Goal: Communication & Community: Participate in discussion

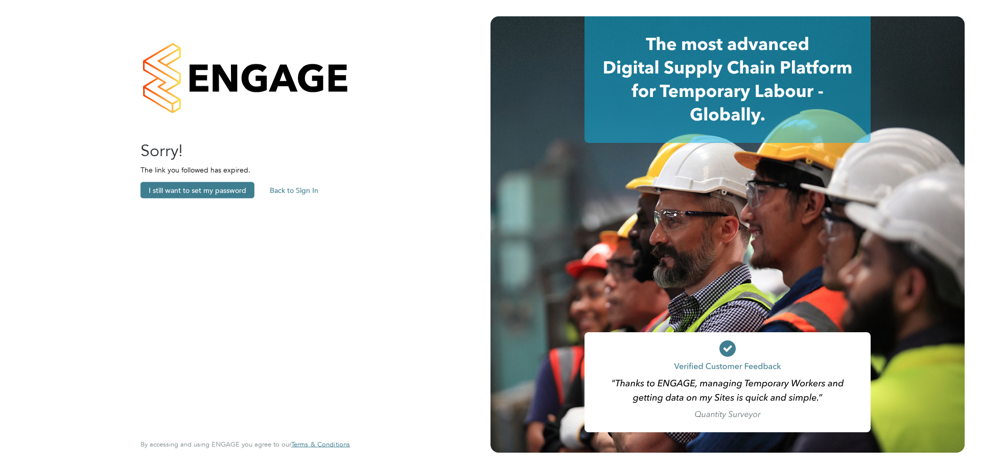
click at [303, 187] on button "Back to Sign In" at bounding box center [294, 190] width 65 height 16
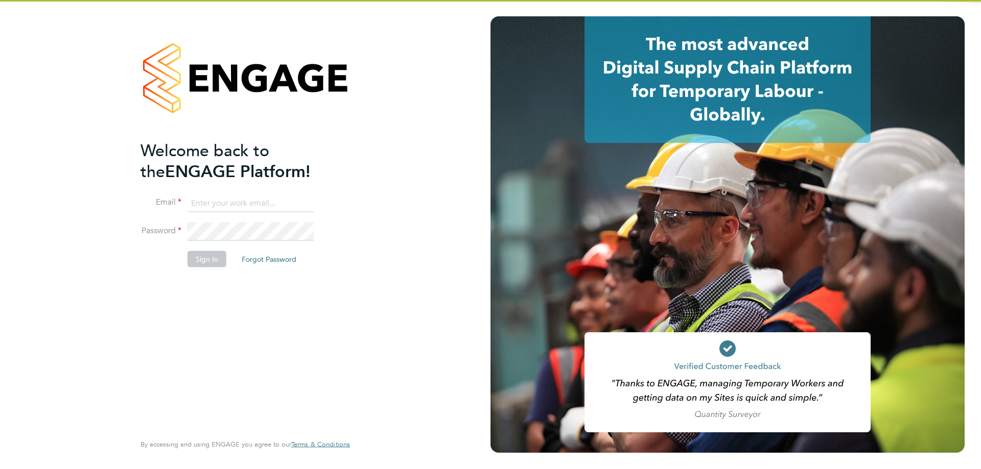
type input "[PERSON_NAME][EMAIL_ADDRESS][DOMAIN_NAME]"
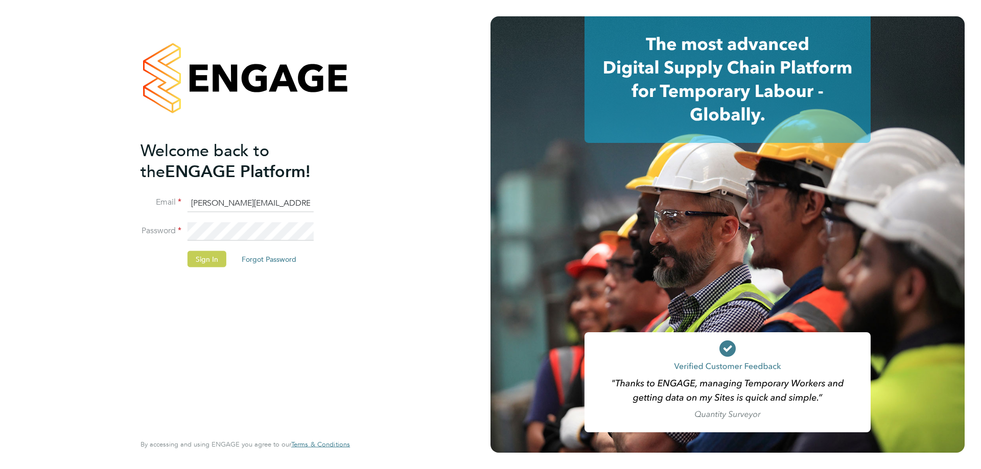
click at [198, 260] on button "Sign In" at bounding box center [206, 259] width 39 height 16
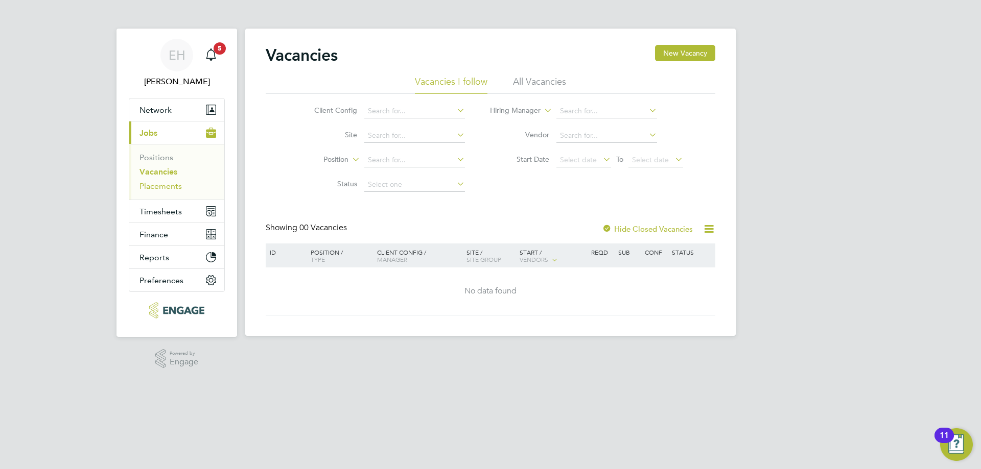
click at [181, 185] on link "Placements" at bounding box center [160, 186] width 42 height 10
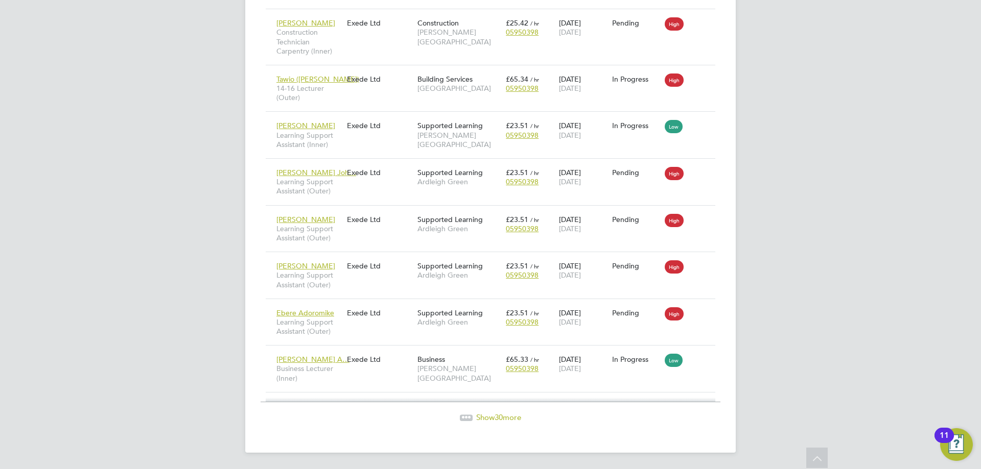
click at [495, 417] on span "30" at bounding box center [498, 418] width 8 height 10
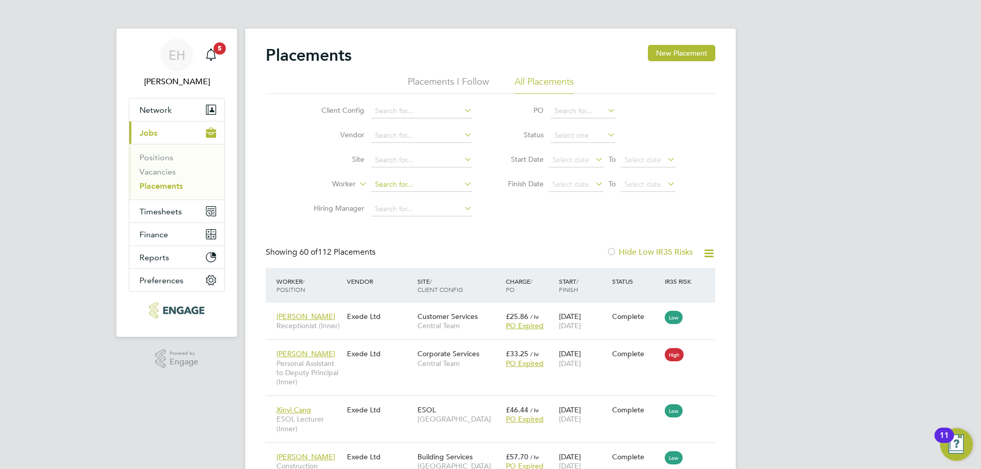
click at [397, 184] on input at bounding box center [421, 185] width 101 height 14
type input "Yepiaopiao Zhang"
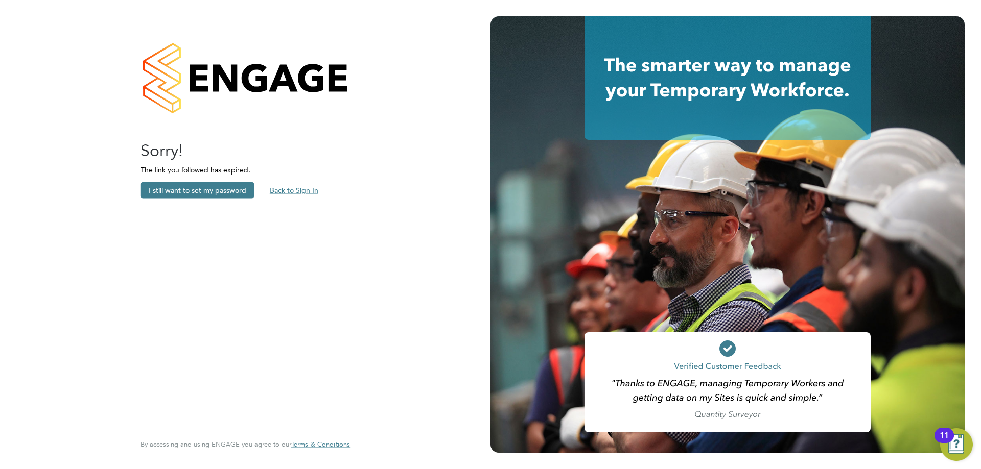
click at [310, 188] on button "Back to Sign In" at bounding box center [294, 190] width 65 height 16
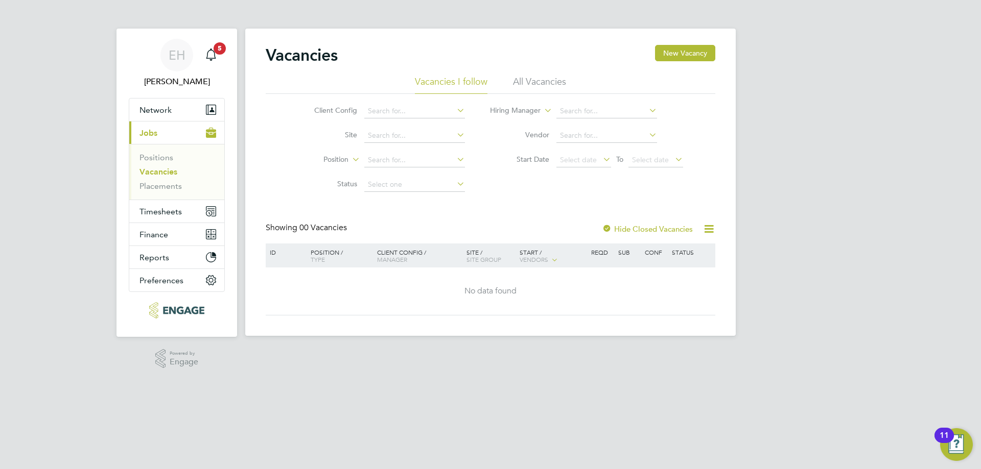
click at [170, 180] on li "Vacancies" at bounding box center [177, 174] width 77 height 14
click at [170, 185] on link "Placements" at bounding box center [160, 186] width 42 height 10
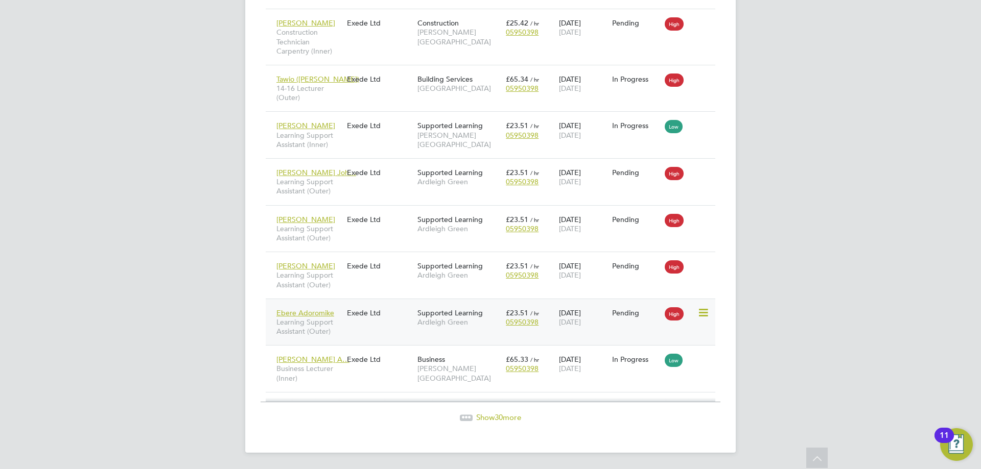
click at [383, 322] on div "Exede Ltd" at bounding box center [379, 312] width 70 height 19
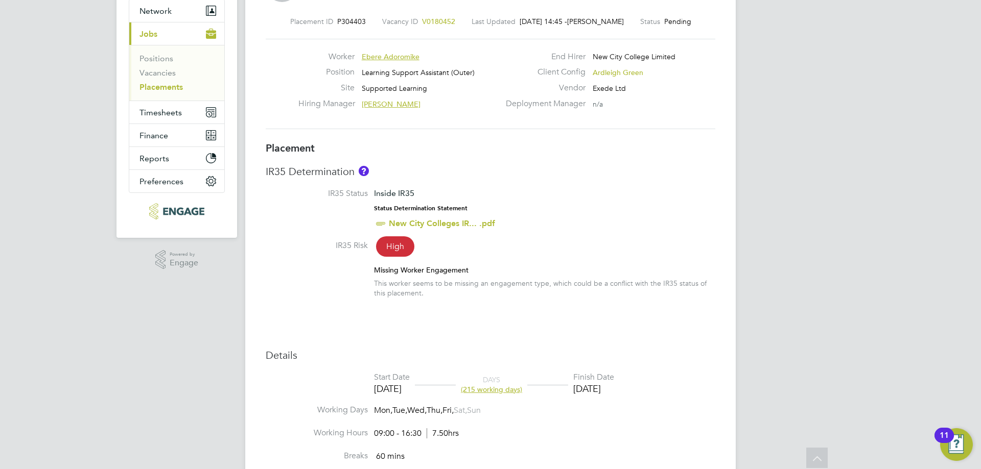
scroll to position [62, 0]
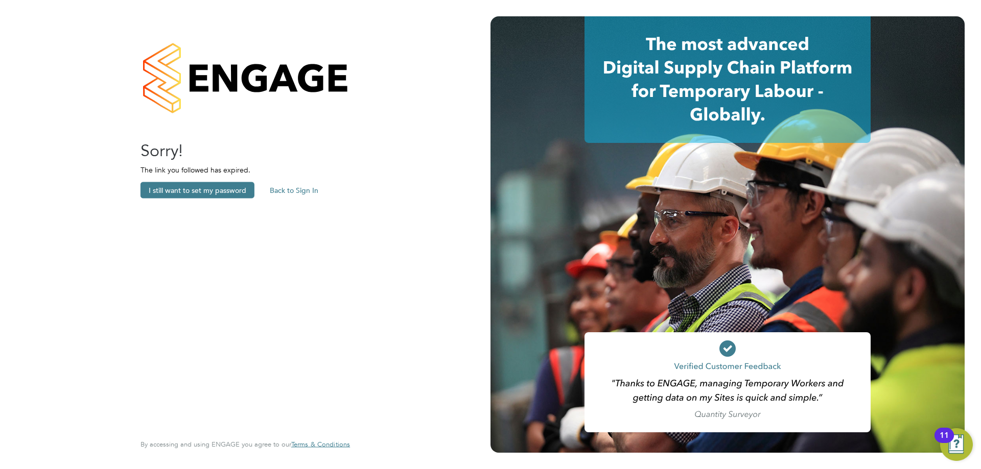
click at [282, 185] on button "Back to Sign In" at bounding box center [294, 190] width 65 height 16
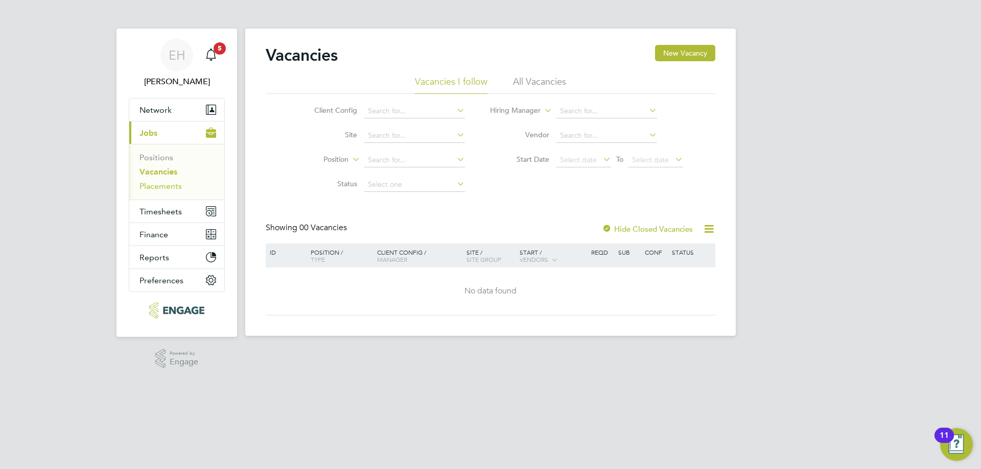
click at [159, 186] on link "Placements" at bounding box center [160, 186] width 42 height 10
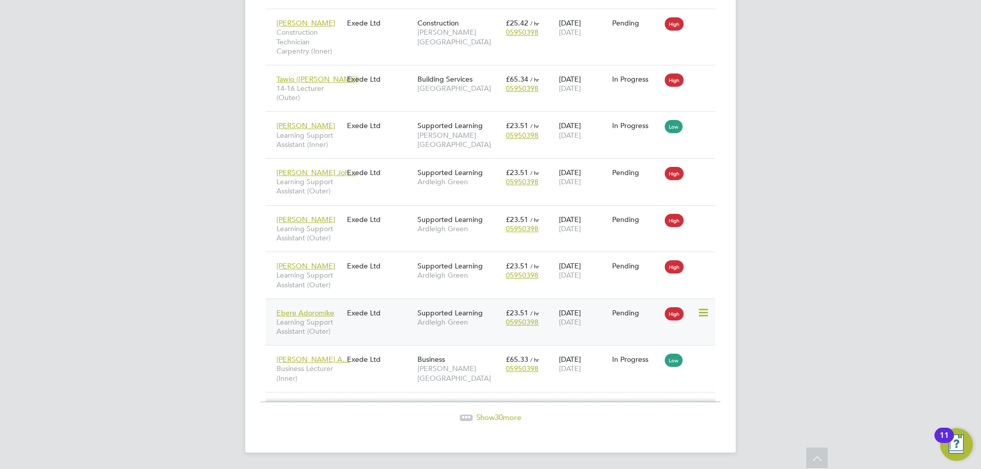
click at [364, 319] on div "Exede Ltd" at bounding box center [379, 312] width 70 height 19
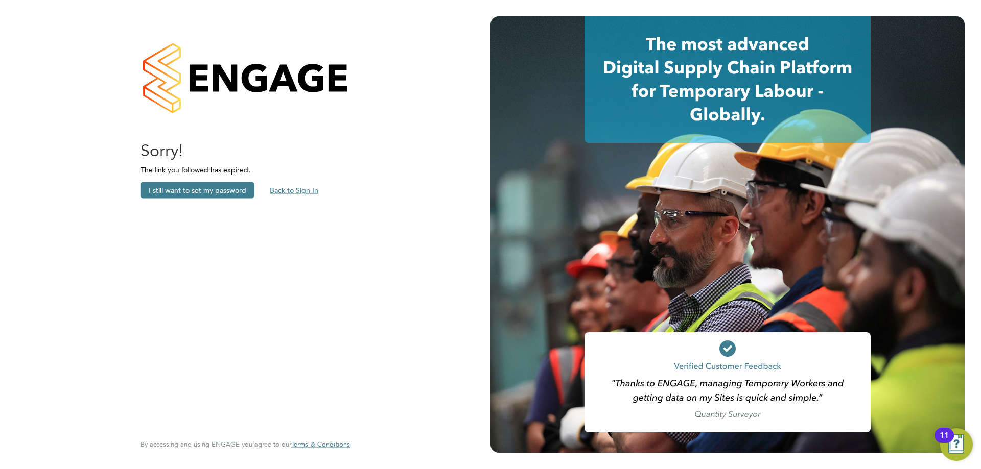
click at [301, 192] on button "Back to Sign In" at bounding box center [294, 190] width 65 height 16
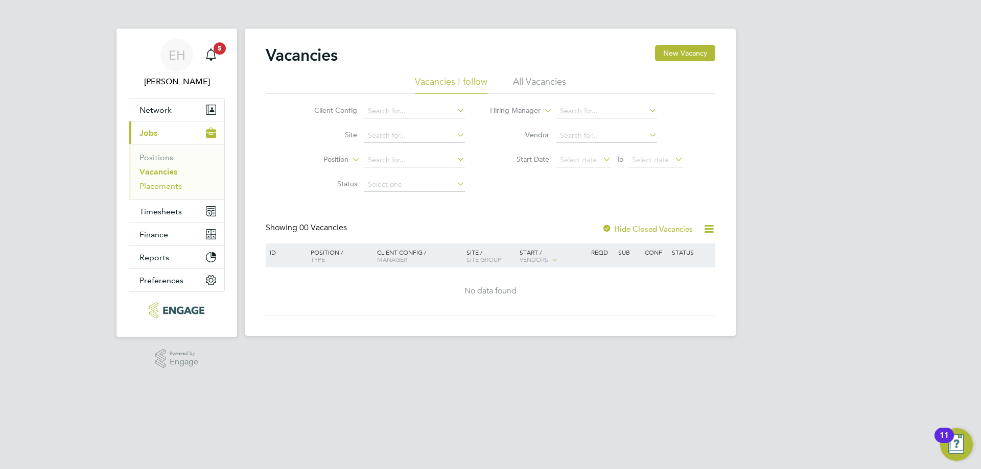
click at [162, 184] on link "Placements" at bounding box center [160, 186] width 42 height 10
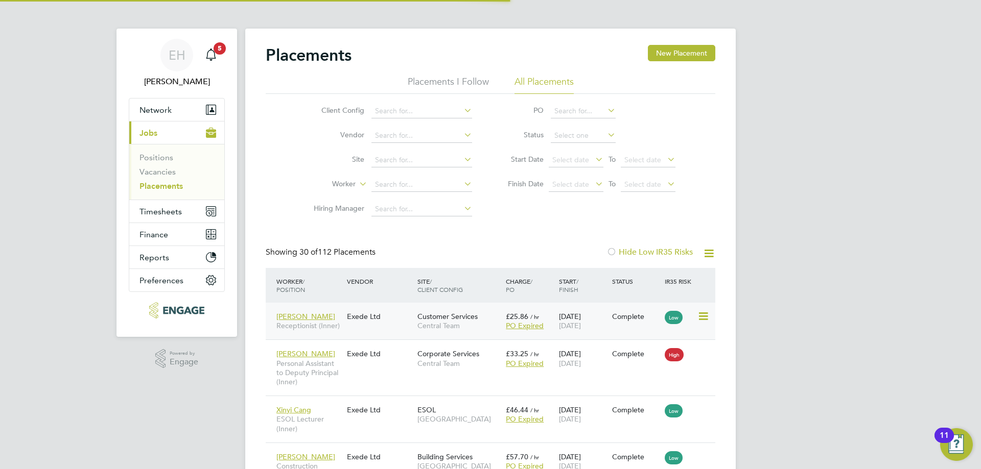
scroll to position [30, 89]
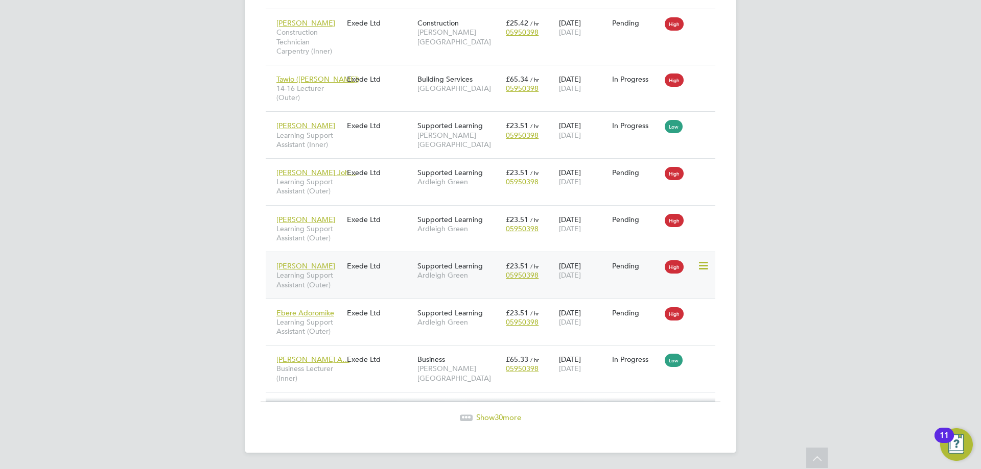
click at [303, 267] on span "Yasir Arafat" at bounding box center [305, 266] width 59 height 9
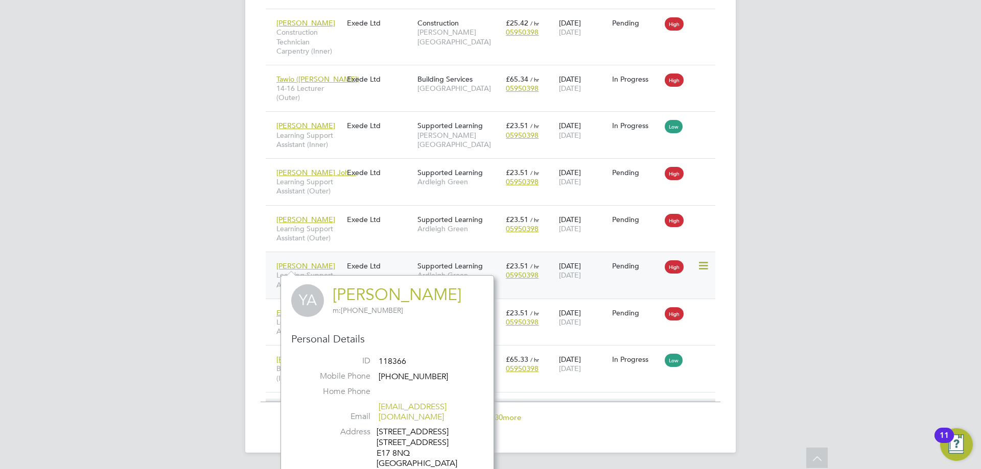
click at [407, 263] on div "Exede Ltd" at bounding box center [379, 265] width 70 height 19
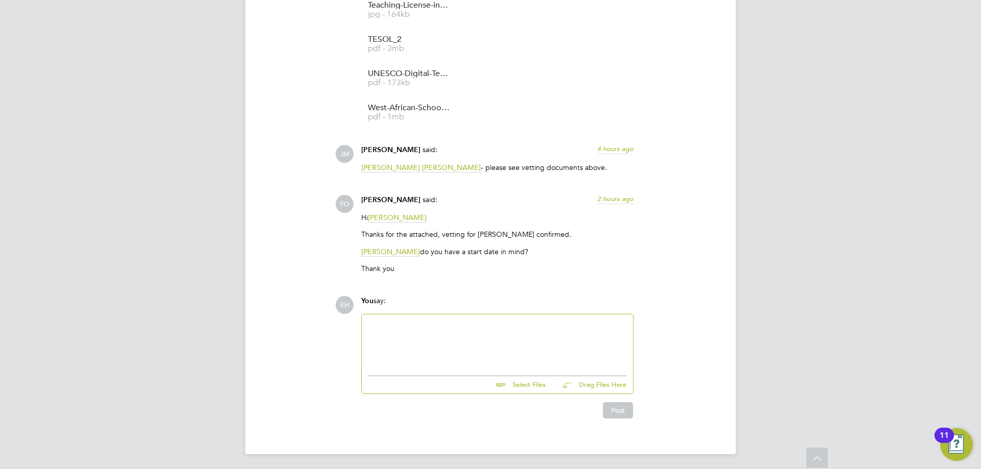
scroll to position [1512, 0]
click at [434, 341] on div at bounding box center [497, 341] width 259 height 44
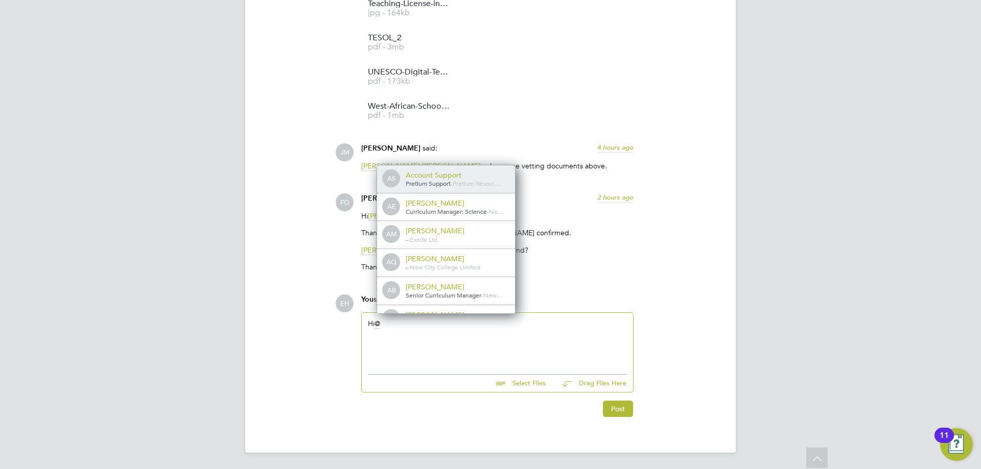
click at [337, 345] on div "EH You say: Hi Select Files Drag Files Here Drop your files here Post" at bounding box center [525, 356] width 380 height 123
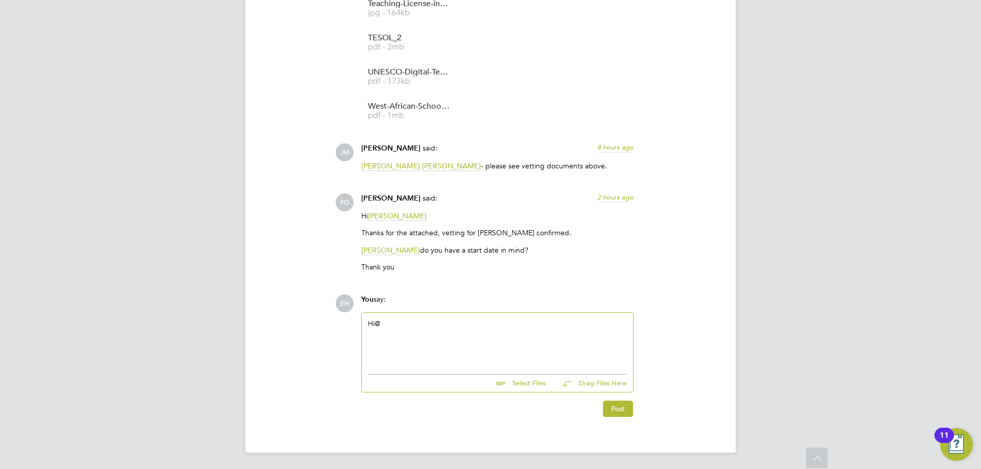
click at [406, 318] on div "Hi @" at bounding box center [497, 341] width 271 height 56
click at [392, 327] on div "Hi @" at bounding box center [497, 341] width 259 height 44
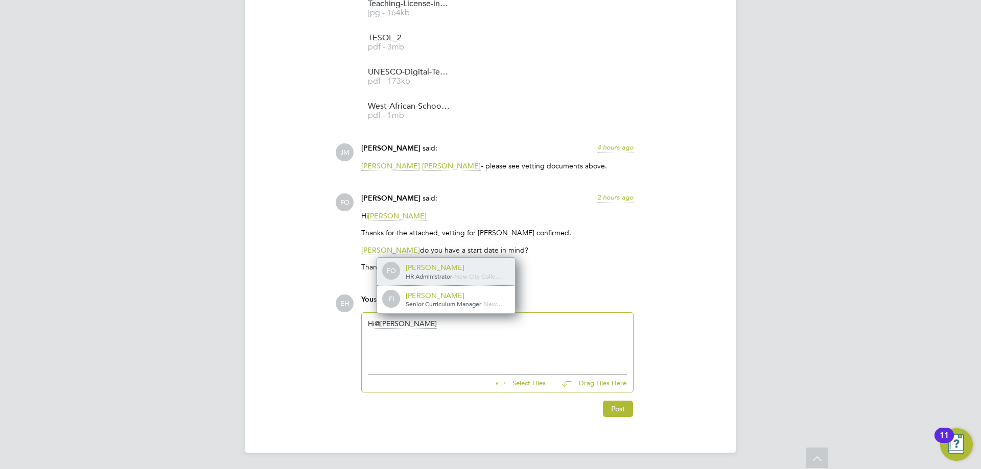
click at [432, 275] on span "HR Administrator" at bounding box center [429, 276] width 46 height 8
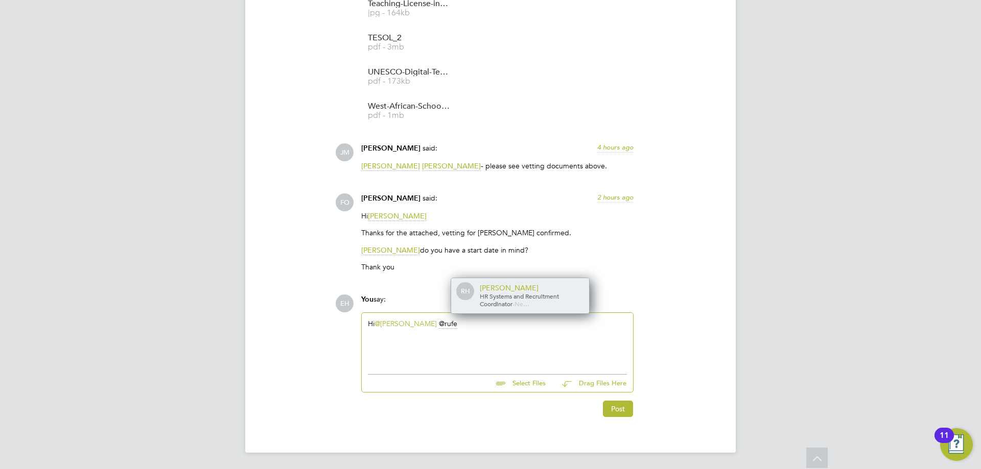
click at [535, 292] on div "[PERSON_NAME]" at bounding box center [531, 288] width 102 height 9
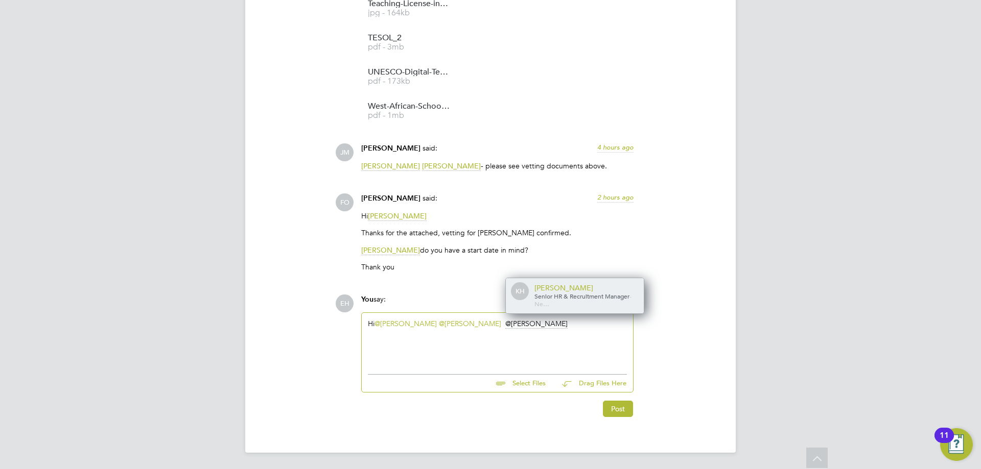
click at [607, 297] on span "Senior HR & Recruitment Manager" at bounding box center [581, 296] width 95 height 8
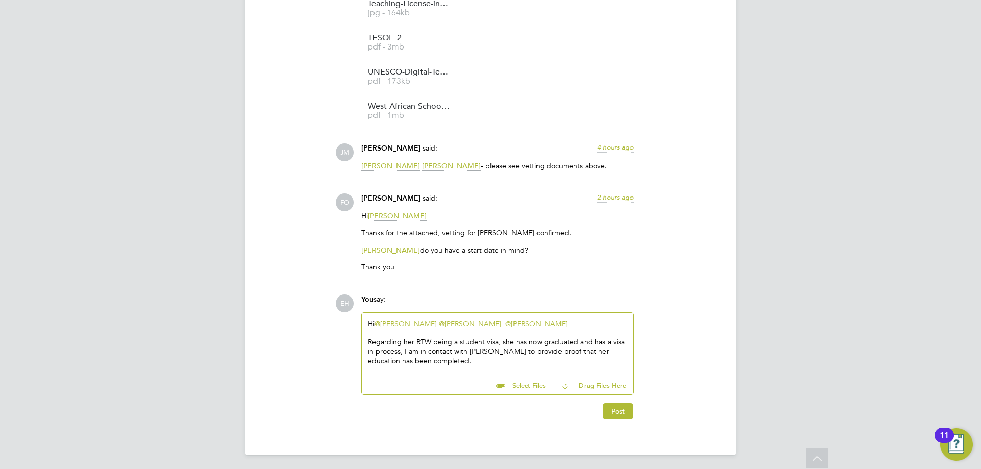
click at [431, 360] on div "Regarding her RTW being a student visa, she has now graduated and has a visa in…" at bounding box center [497, 352] width 259 height 28
click at [613, 410] on button "Post" at bounding box center [618, 412] width 30 height 16
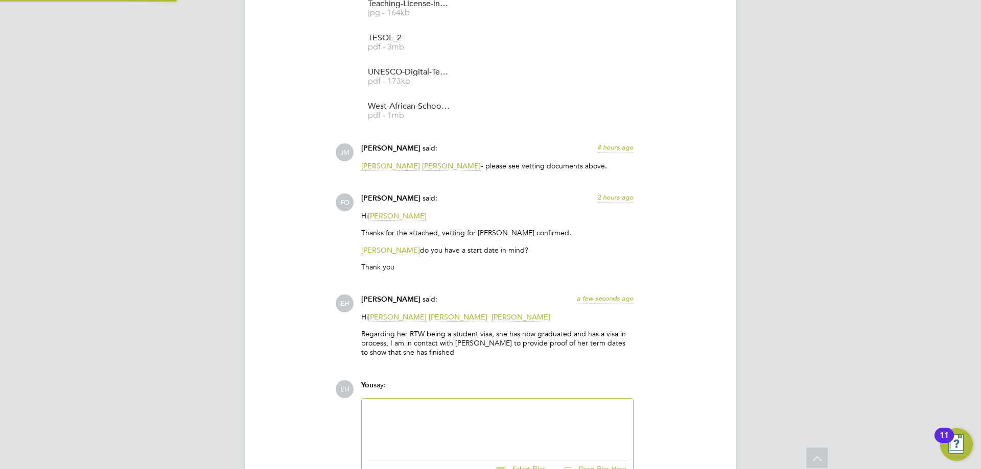
scroll to position [1597, 0]
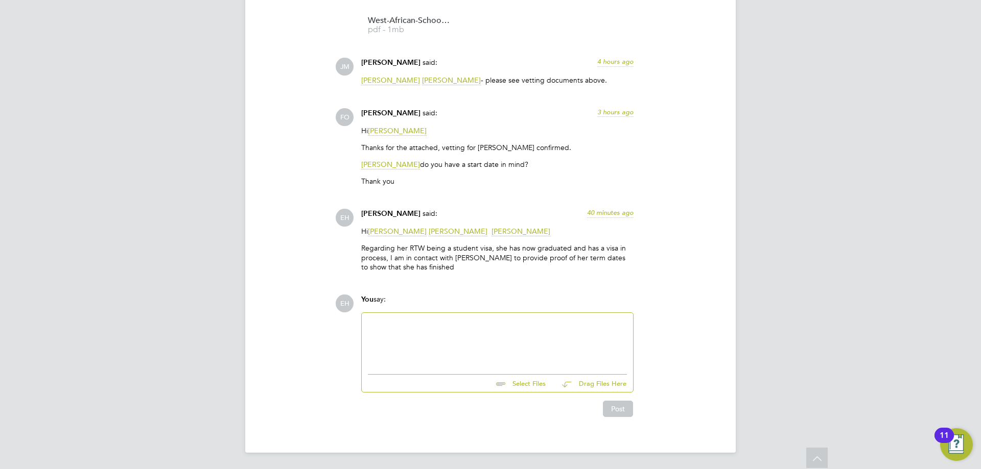
click at [402, 327] on div at bounding box center [497, 341] width 259 height 44
click at [539, 385] on input "file" at bounding box center [550, 382] width 153 height 14
type input "C:\fakepath\Ebere academic results.pdf"
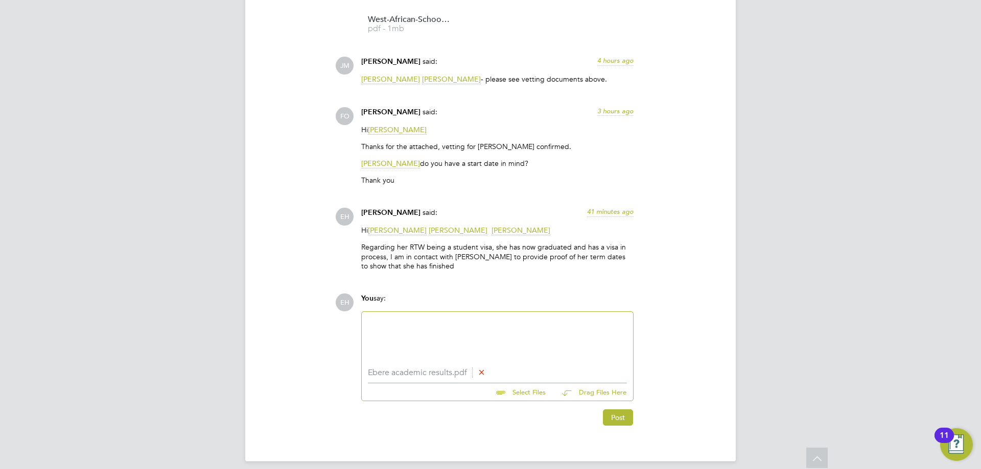
click at [423, 330] on div at bounding box center [497, 340] width 259 height 44
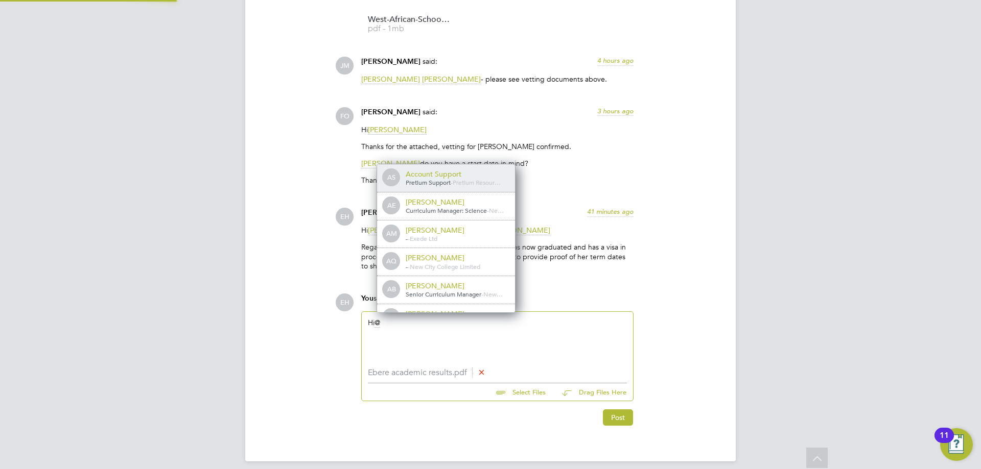
scroll to position [8, 103]
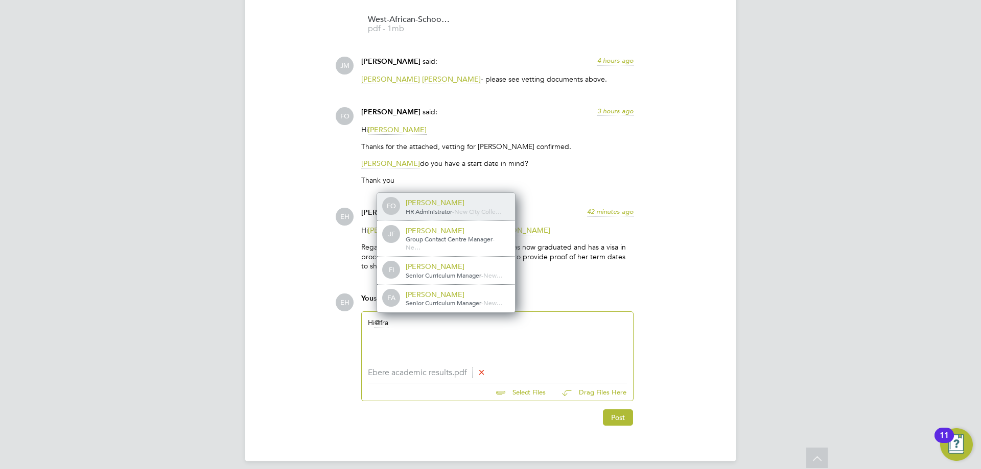
click at [454, 208] on span "-" at bounding box center [453, 211] width 2 height 8
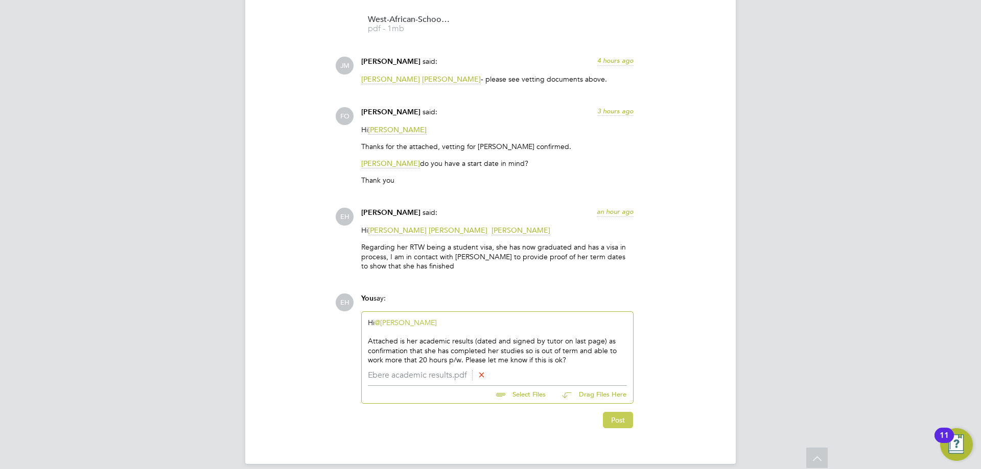
click at [622, 422] on button "Post" at bounding box center [618, 420] width 30 height 16
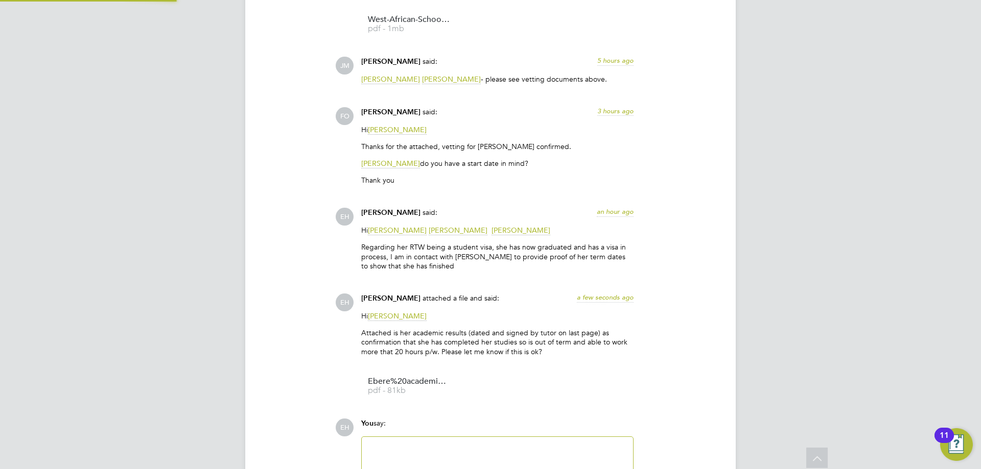
scroll to position [1723, 0]
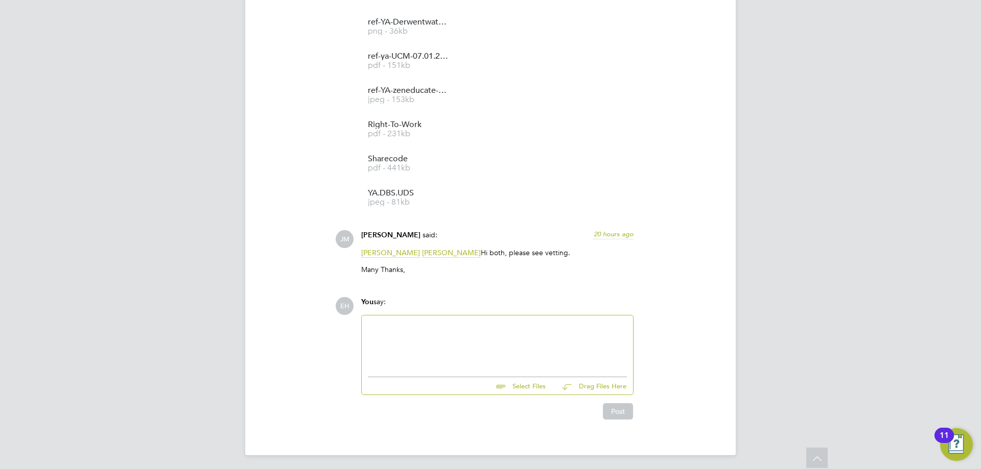
scroll to position [1217, 0]
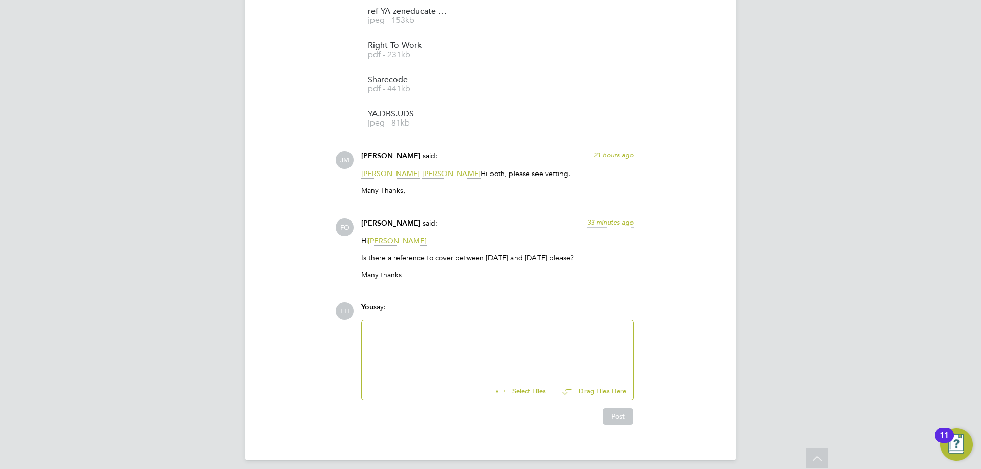
scroll to position [1302, 0]
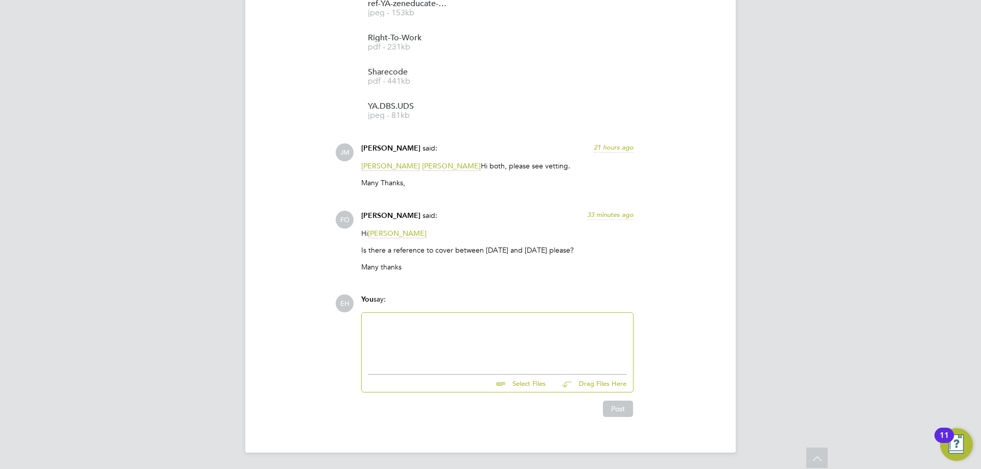
click at [392, 316] on div at bounding box center [497, 341] width 271 height 56
click at [398, 331] on div at bounding box center [497, 341] width 259 height 44
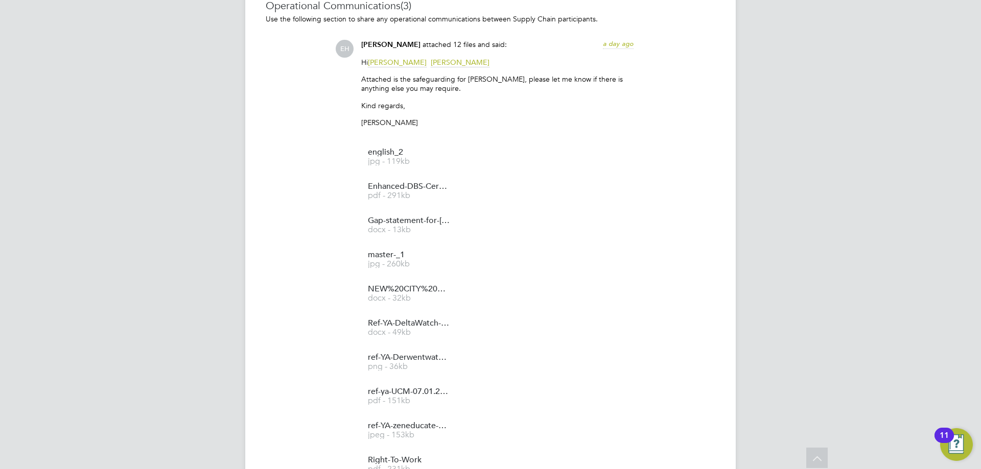
scroll to position [740, 0]
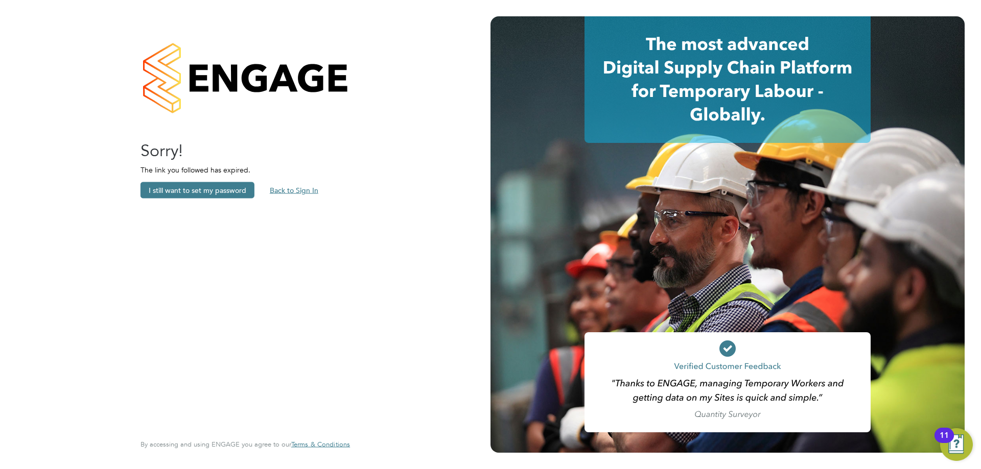
click at [283, 191] on button "Back to Sign In" at bounding box center [294, 190] width 65 height 16
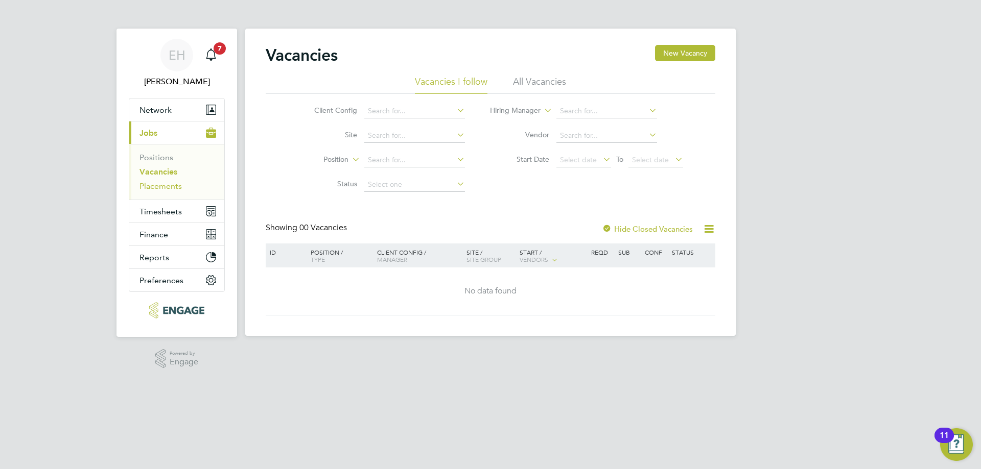
click at [173, 186] on link "Placements" at bounding box center [160, 186] width 42 height 10
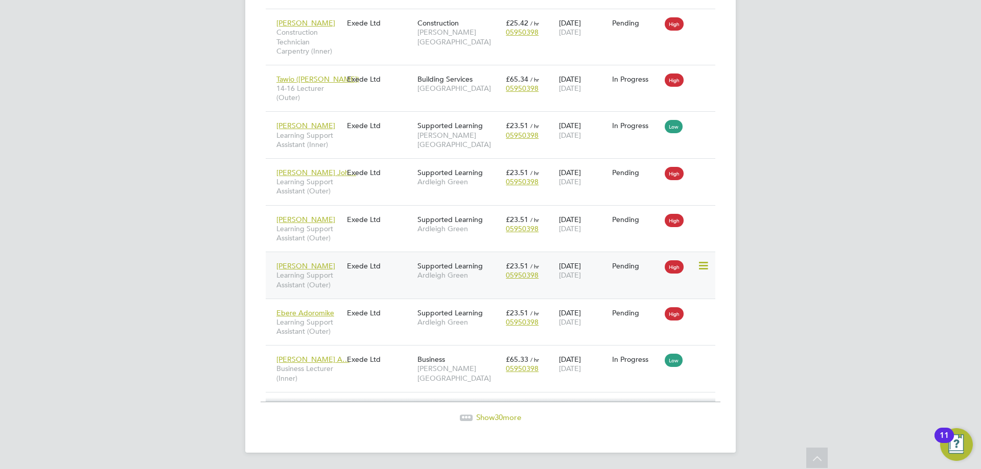
click at [343, 260] on div "Yasir Arafat Learning Support Assistant (Outer)" at bounding box center [309, 275] width 70 height 38
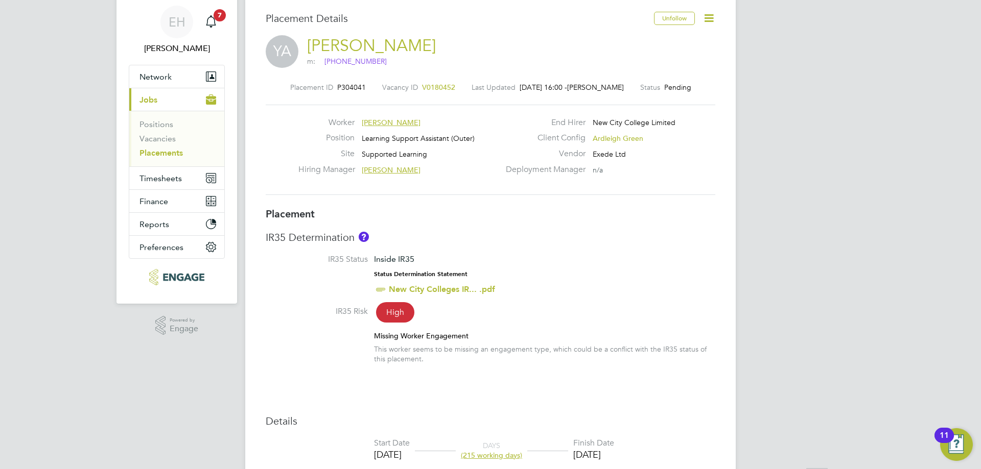
scroll to position [51, 0]
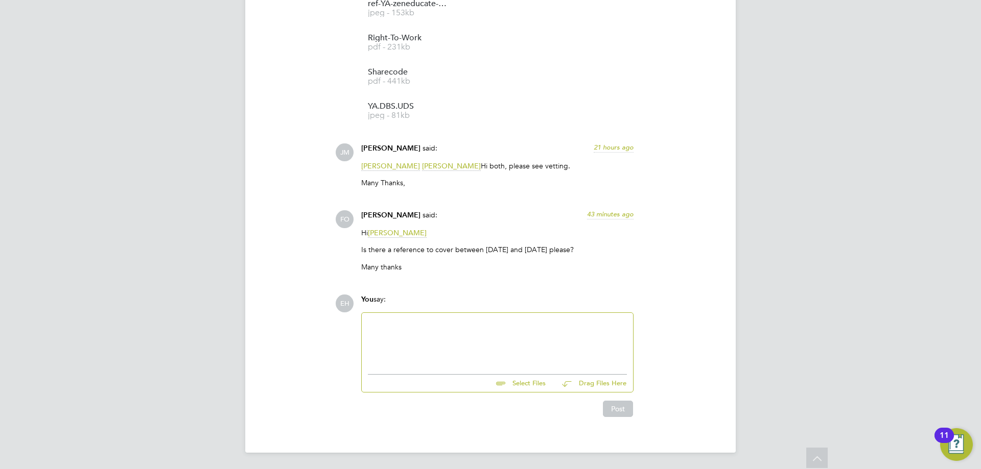
click at [421, 315] on div at bounding box center [497, 341] width 271 height 56
click at [444, 327] on div at bounding box center [497, 341] width 259 height 44
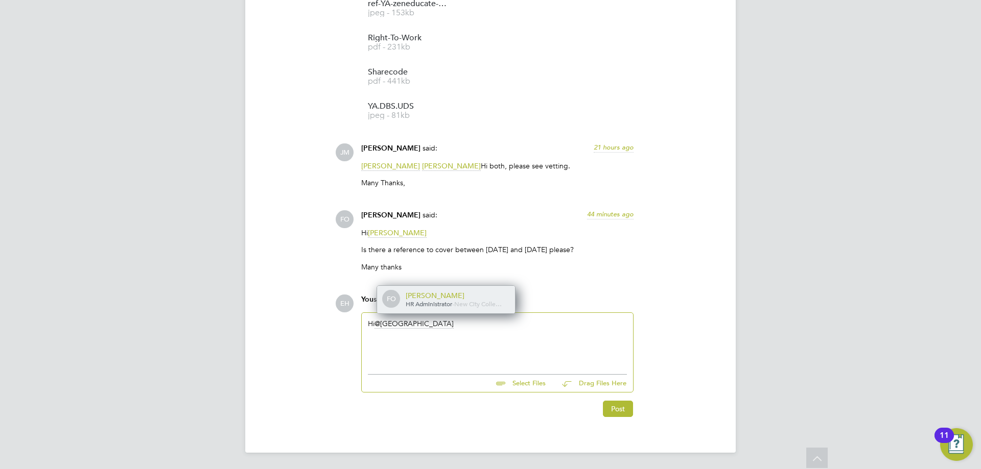
click at [465, 295] on div "[PERSON_NAME]" at bounding box center [457, 295] width 102 height 9
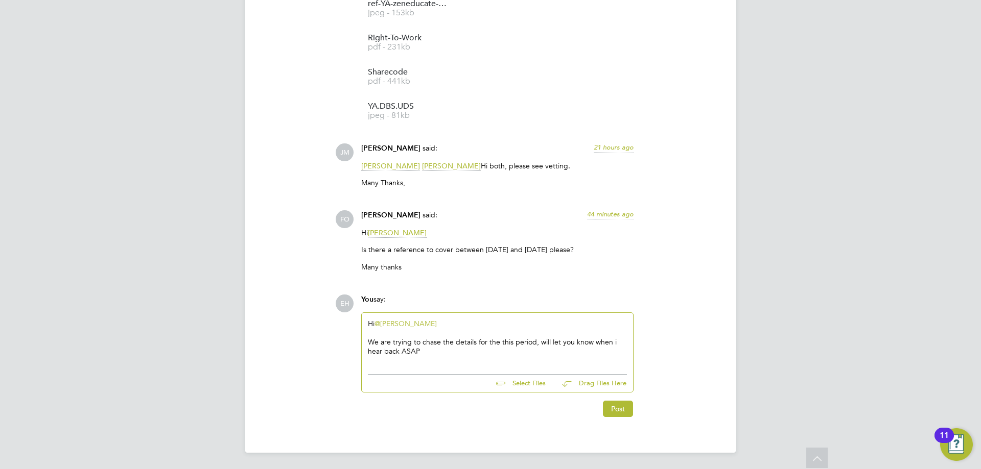
click at [619, 344] on div "We are trying to chase the details for the this period, will let you know when …" at bounding box center [497, 347] width 259 height 18
click at [435, 350] on div "We are trying to chase the details for the this period, will let you know when …" at bounding box center [497, 347] width 259 height 18
click at [496, 340] on div "We are trying to chase the details for the this period, will let you know when …" at bounding box center [497, 347] width 259 height 18
click at [498, 341] on div "We are trying to chase the details for the this period, will let you know when …" at bounding box center [497, 347] width 259 height 18
click at [520, 342] on div "We are trying to chase the details for this period, will let you know when I he…" at bounding box center [497, 347] width 259 height 18
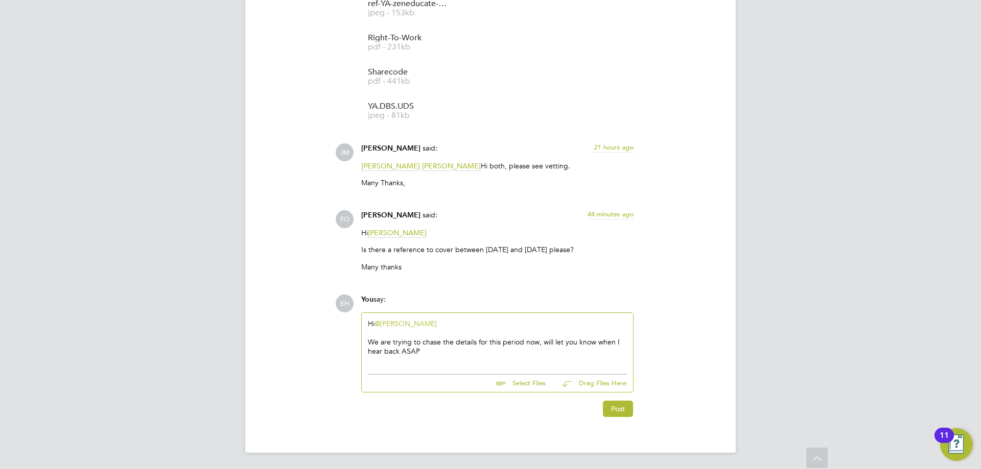
click at [436, 354] on div "We are trying to chase the details for this period now, will let you know when …" at bounding box center [497, 347] width 259 height 18
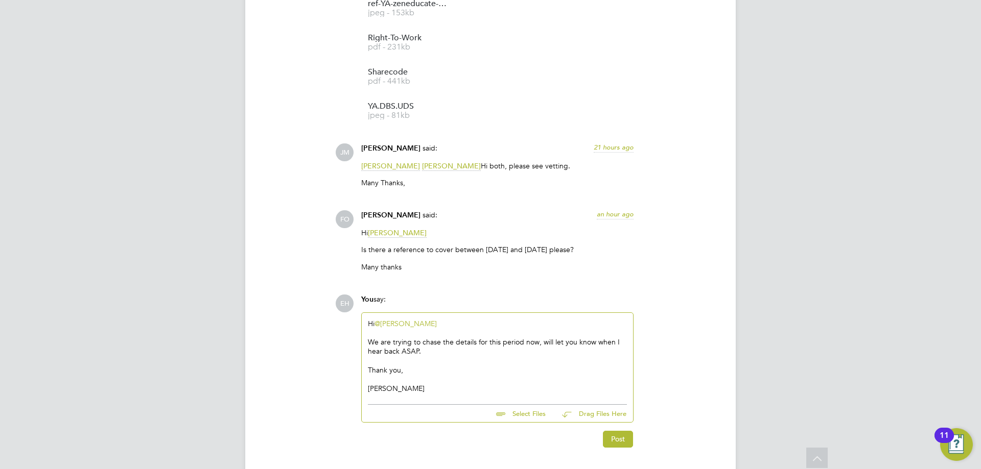
click at [539, 341] on div "We are trying to chase the details for this period now, will let you know when …" at bounding box center [497, 347] width 259 height 18
click at [621, 441] on button "Post" at bounding box center [618, 439] width 30 height 16
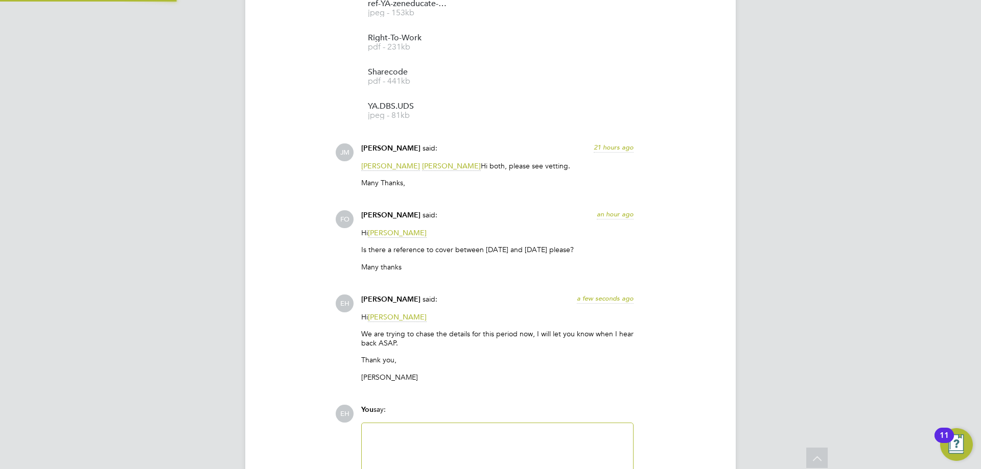
scroll to position [1412, 0]
